Goal: Task Accomplishment & Management: Use online tool/utility

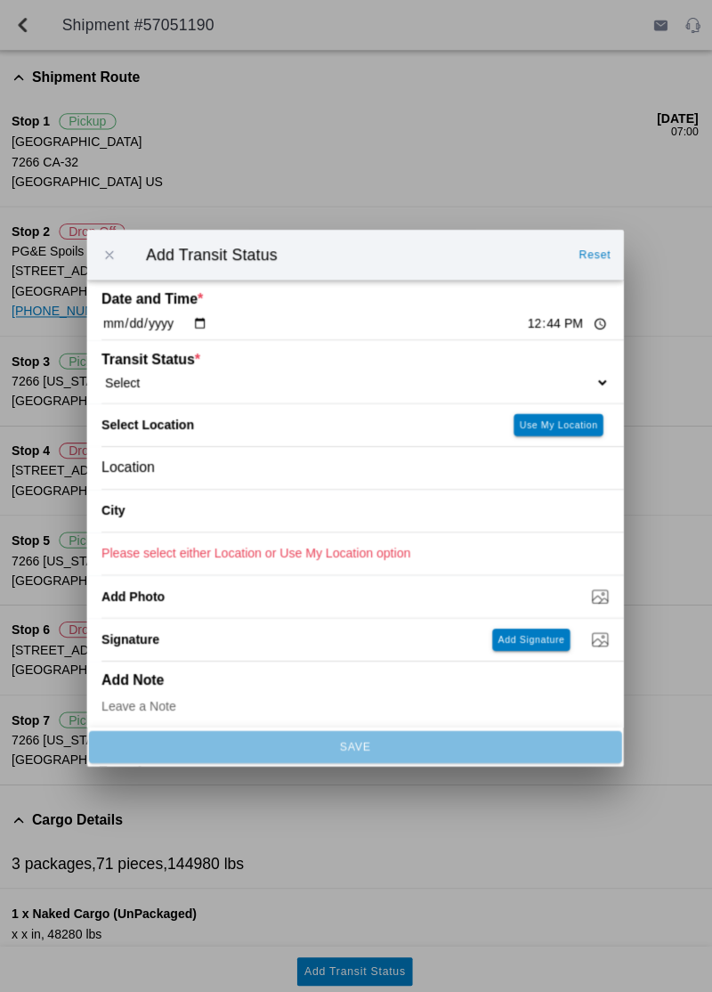
click at [476, 388] on select "Select Arrive at Drop Off Arrive at Pickup Break Start Break Stop Depart Drop O…" at bounding box center [356, 380] width 506 height 16
select select "ARVDLVLOC"
click at [552, 434] on button "Use My Location" at bounding box center [558, 422] width 89 height 22
type input "Paradise"
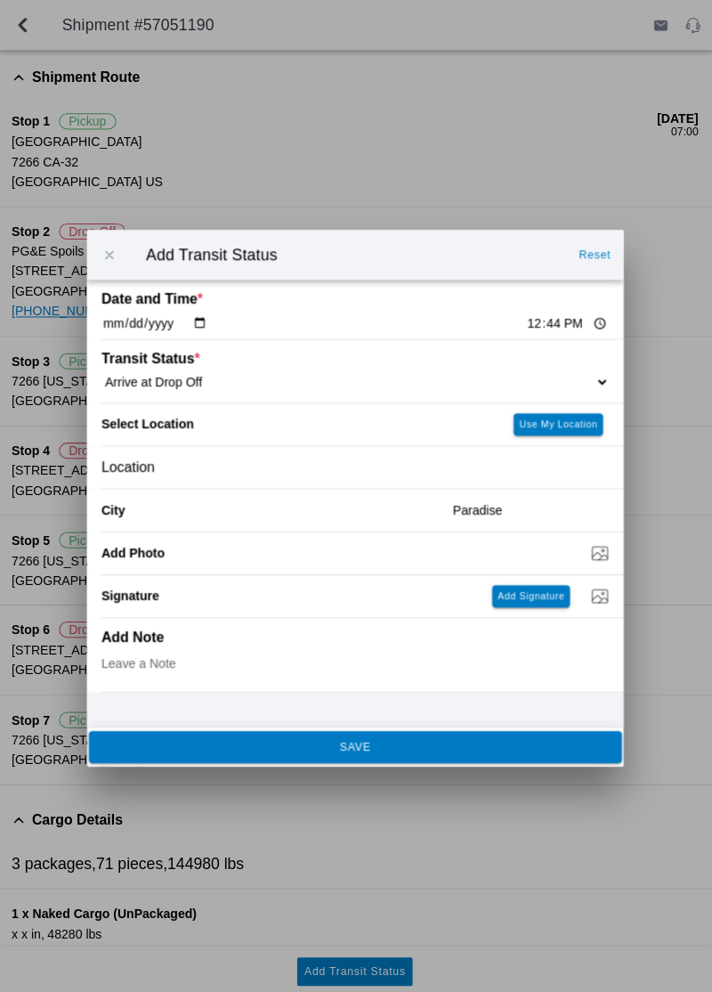
click at [519, 749] on span "SAVE" at bounding box center [355, 743] width 507 height 11
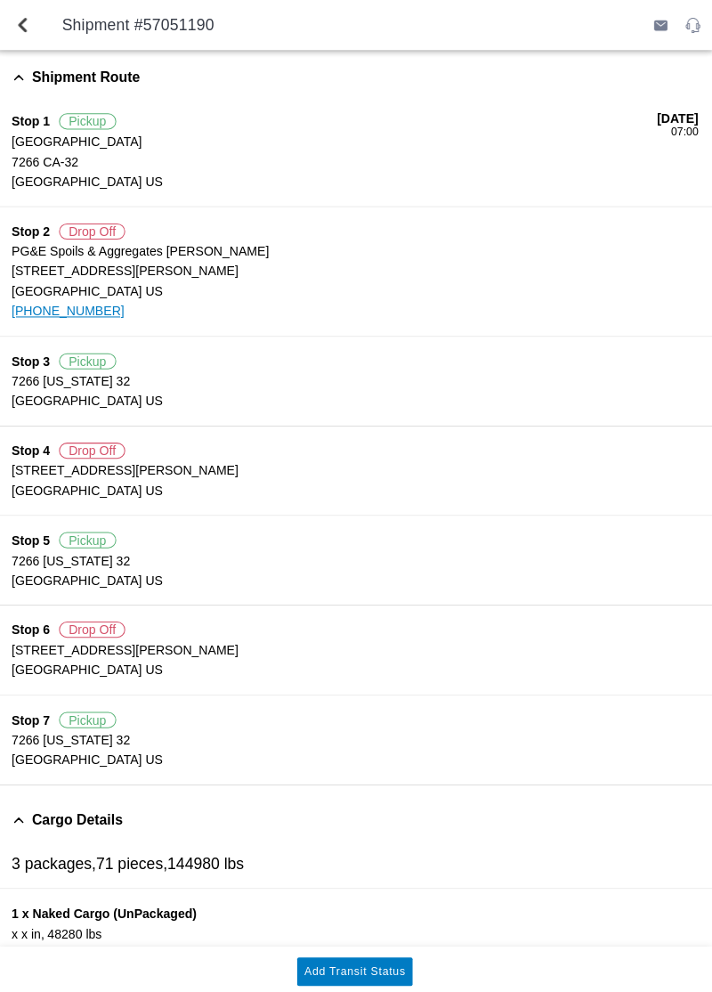
click at [0, 0] on slot "Add Transit Status" at bounding box center [0, 0] width 0 height 0
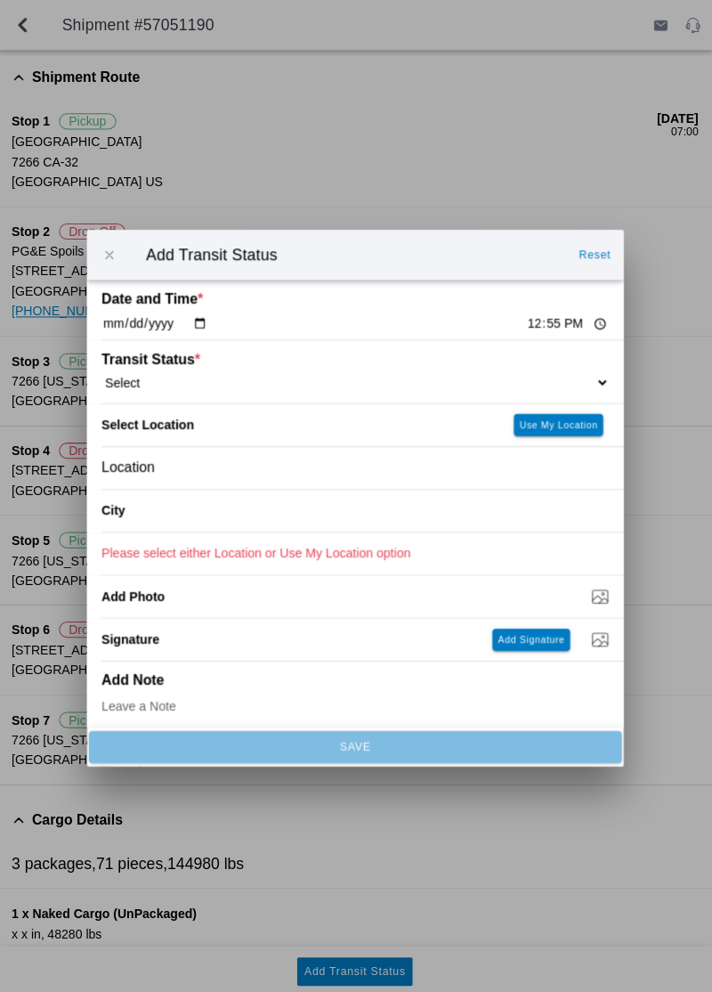
click at [545, 388] on select "Select Arrive at Drop Off Arrive at Pickup Break Start Break Stop Depart Drop O…" at bounding box center [356, 380] width 506 height 16
select select "DPTDLVLOC"
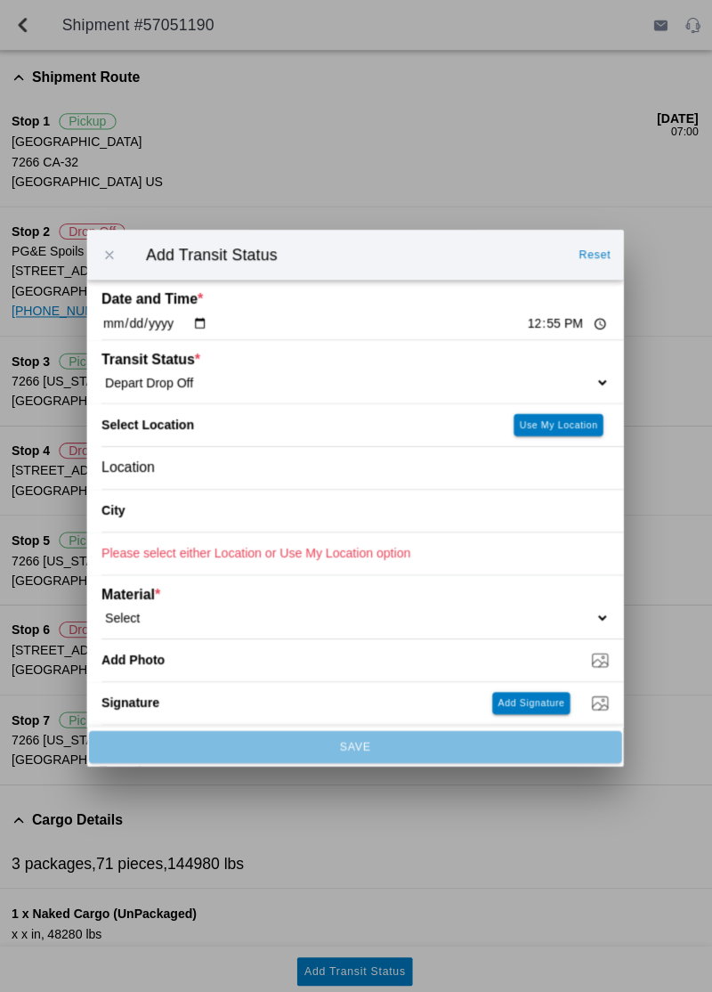
click at [541, 434] on button "Use My Location" at bounding box center [558, 422] width 89 height 22
type input "Paradise"
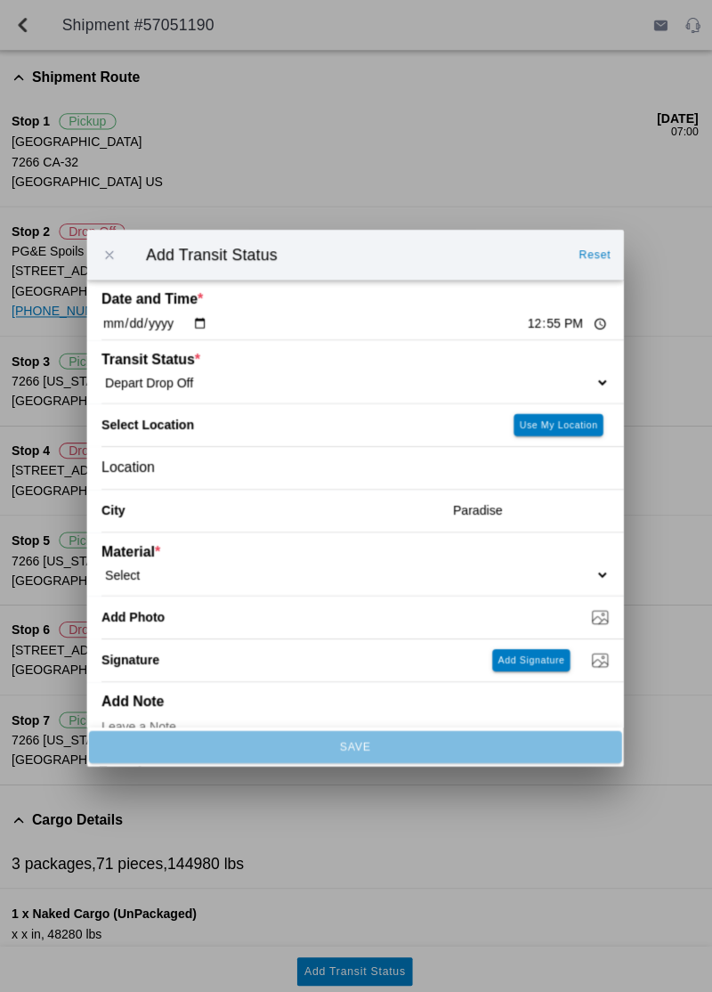
click at [500, 580] on select "Select 1" x 3" Rock 1" x 4" Rock 2" x 4" Rock Asphalt Cold Patch Backfill Spec …" at bounding box center [356, 572] width 506 height 16
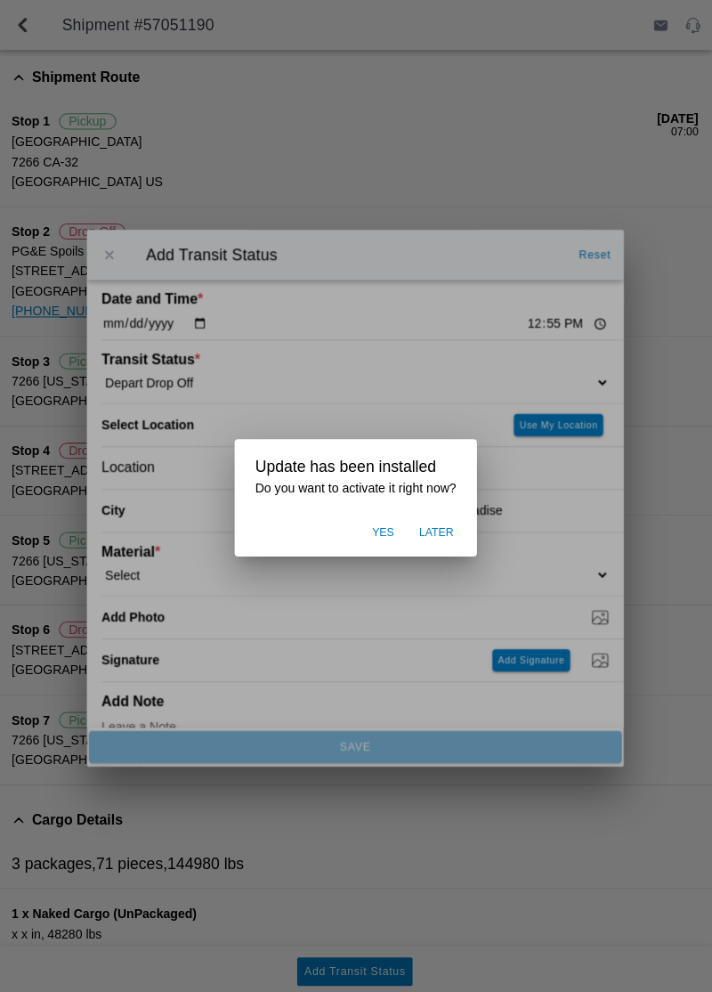
click at [404, 679] on ion-backdrop at bounding box center [356, 496] width 712 height 992
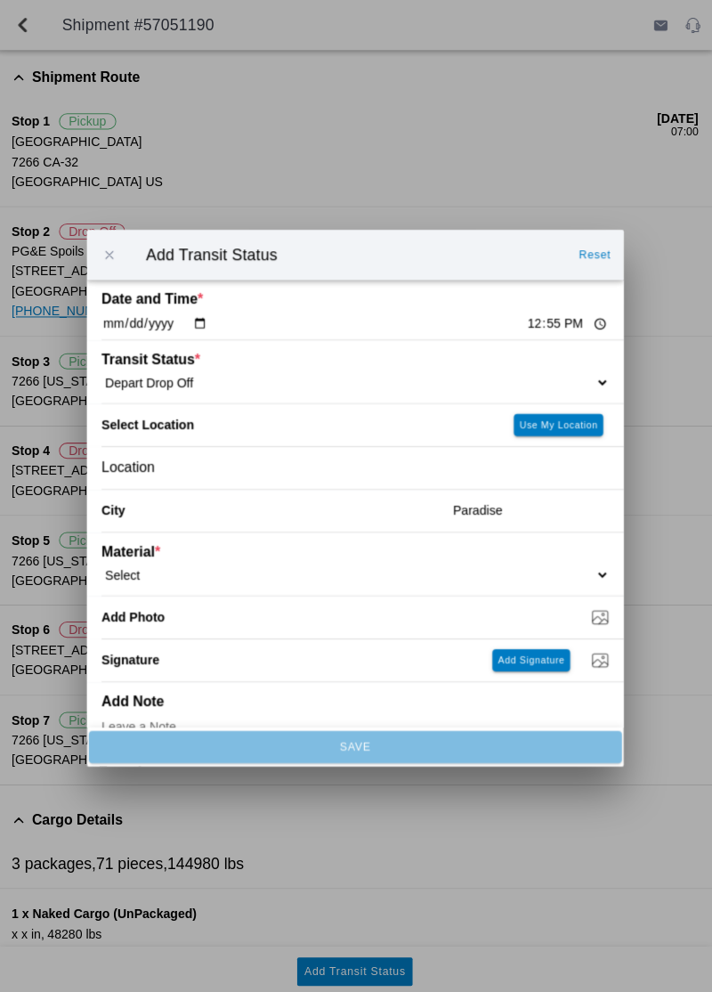
click at [435, 580] on select "Select 1" x 3" Rock 1" x 4" Rock 2" x 4" Rock Asphalt Cold Patch Backfill Spec …" at bounding box center [356, 572] width 506 height 16
select select "708651"
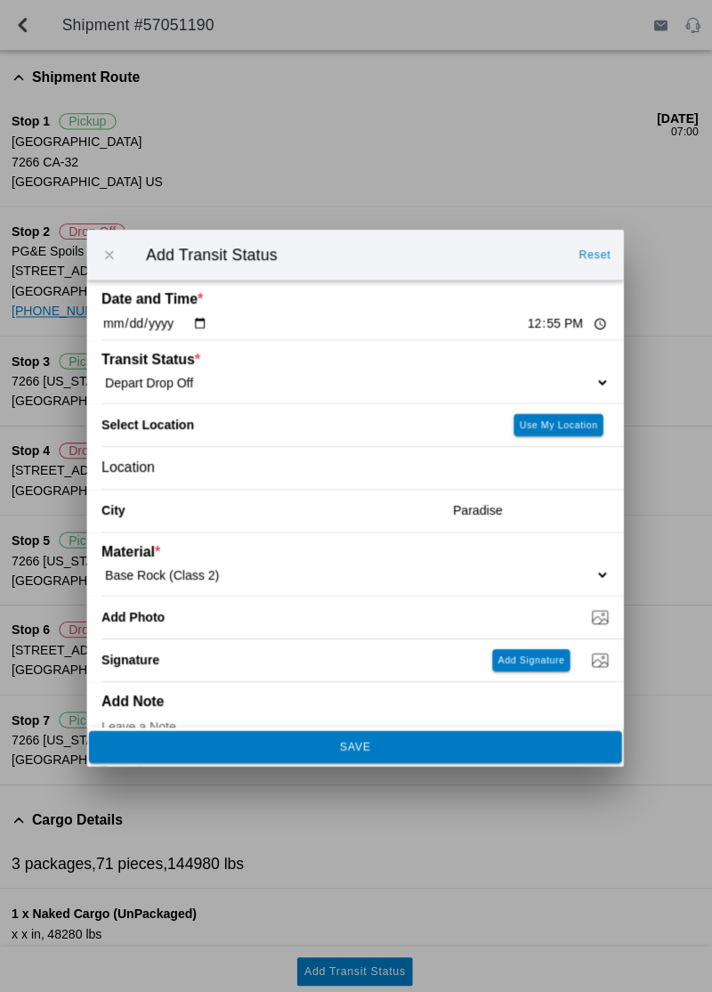
click at [401, 749] on span "SAVE" at bounding box center [355, 743] width 507 height 11
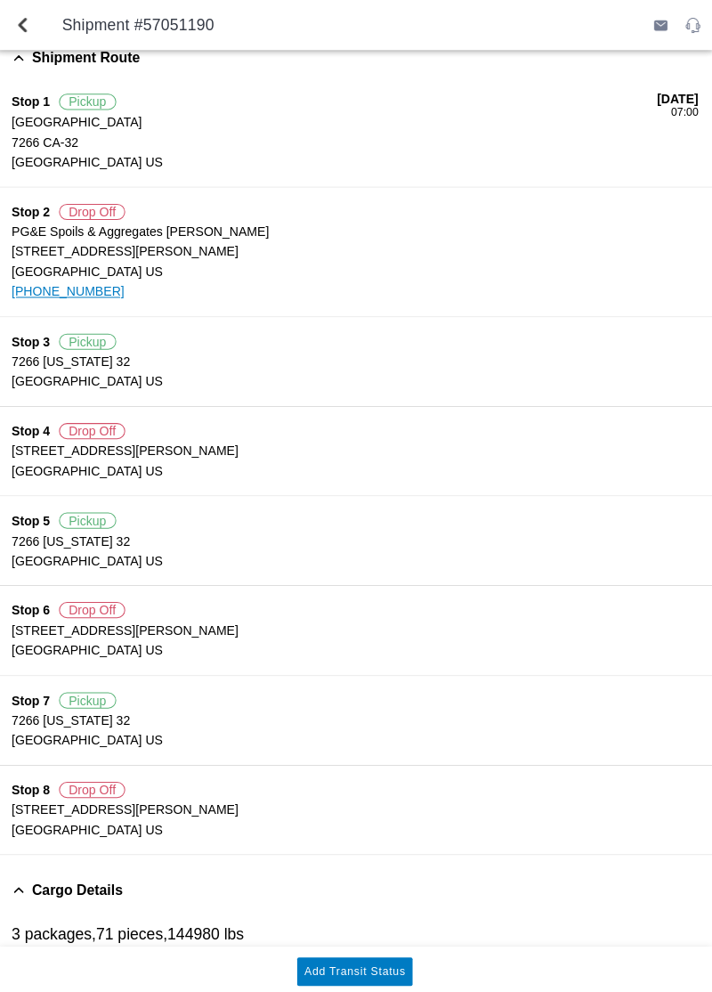
scroll to position [23, 0]
